Goal: Navigation & Orientation: Find specific page/section

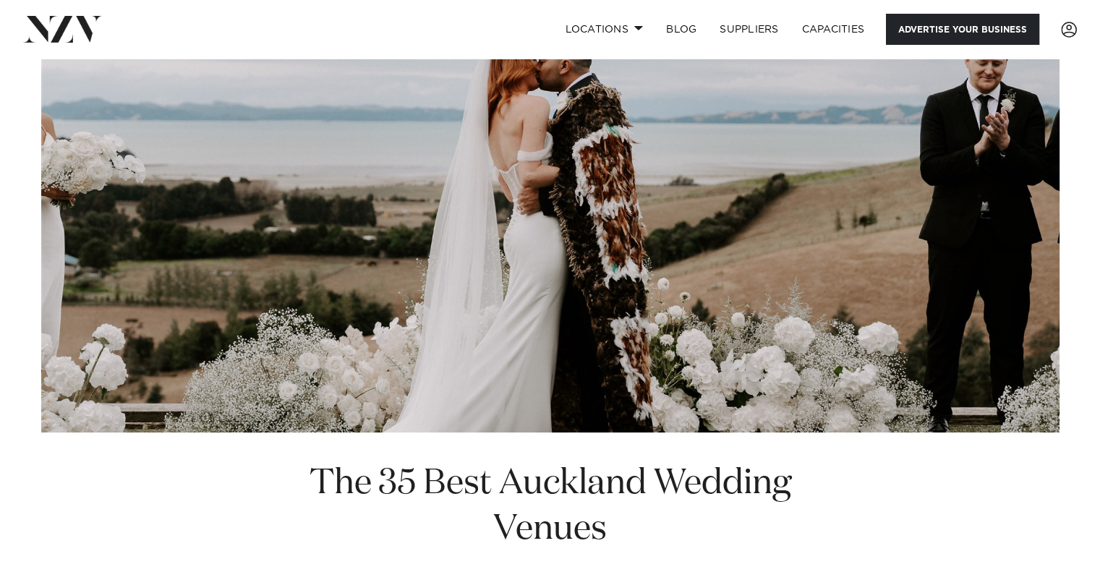
scroll to position [72, 0]
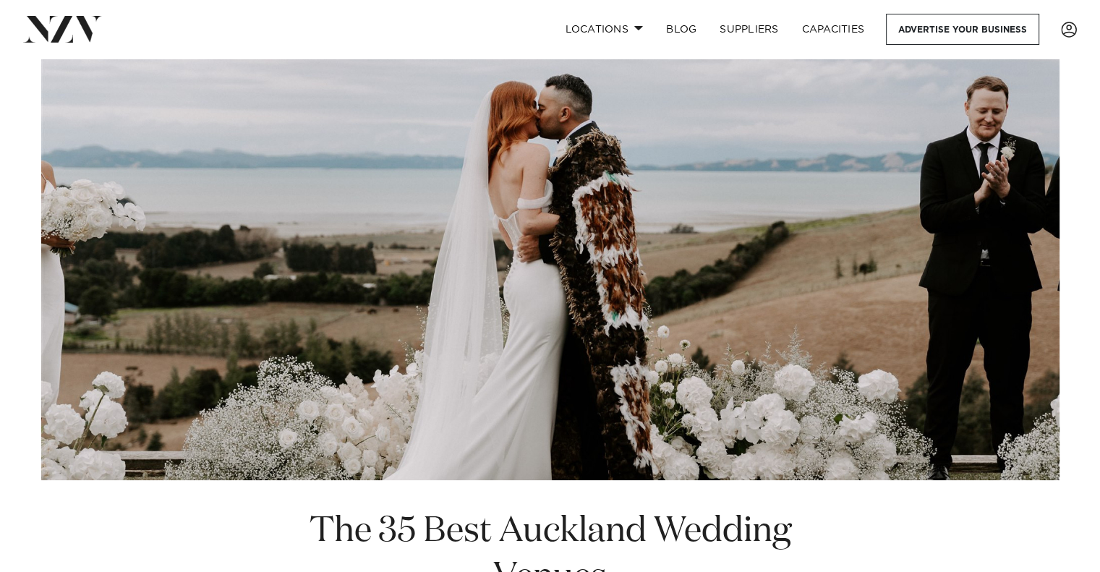
click at [65, 20] on img at bounding box center [62, 29] width 79 height 26
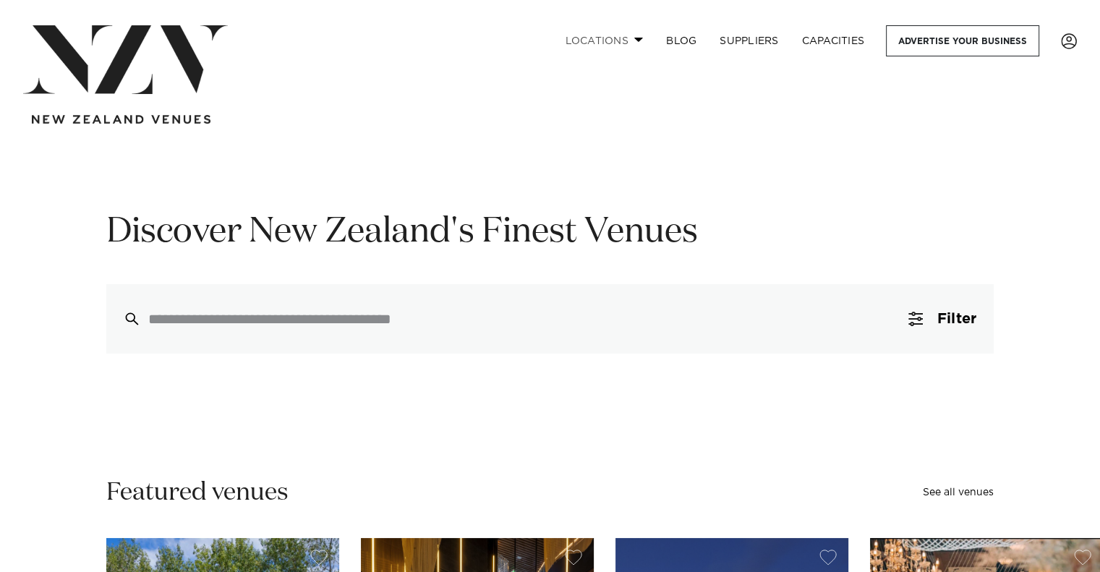
click at [637, 39] on span at bounding box center [638, 39] width 9 height 5
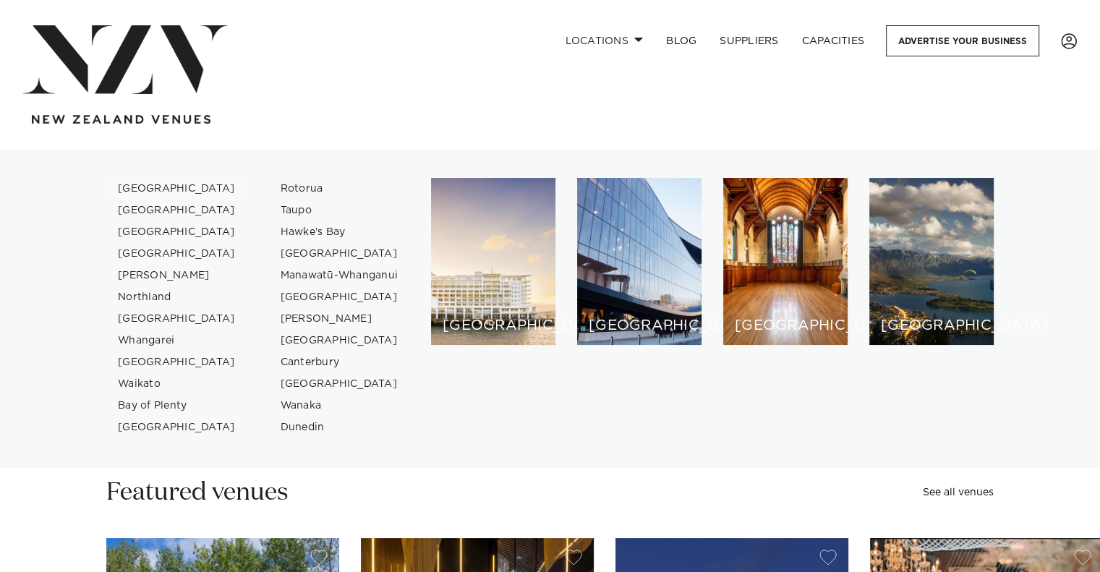
click at [135, 189] on link "[GEOGRAPHIC_DATA]" at bounding box center [176, 189] width 141 height 22
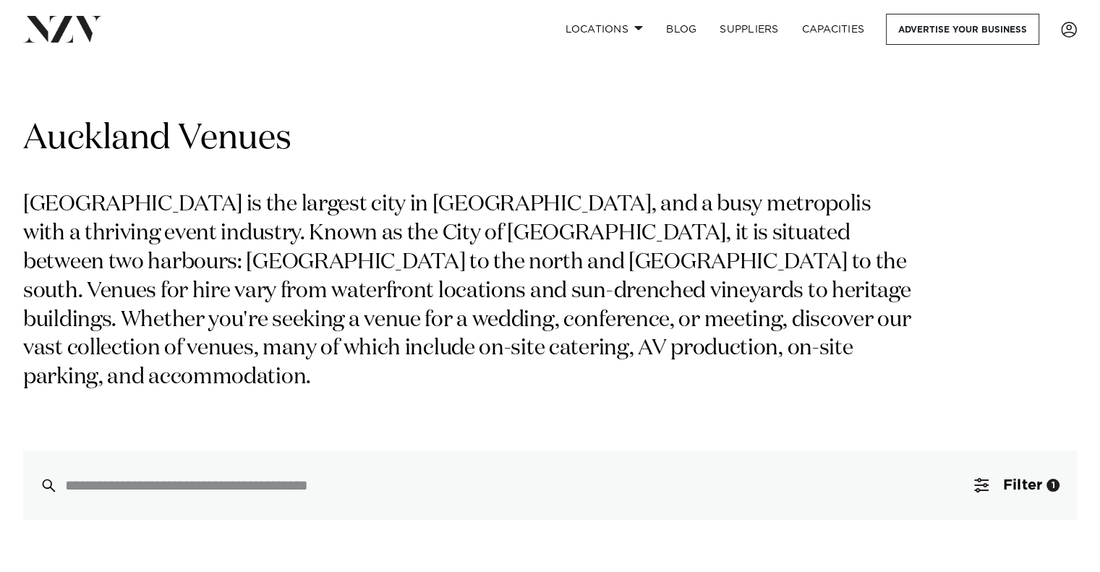
click at [51, 32] on img at bounding box center [62, 29] width 79 height 26
